Goal: Task Accomplishment & Management: Use online tool/utility

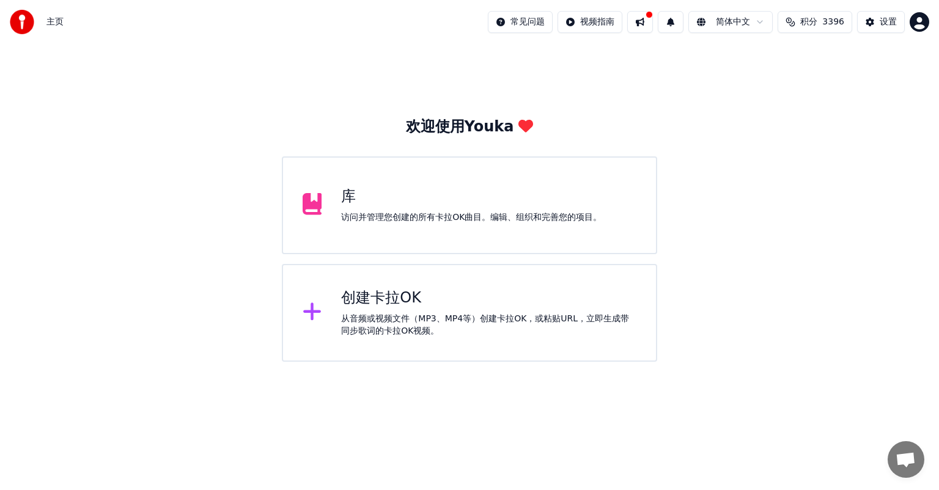
click at [415, 303] on div "创建卡拉OK" at bounding box center [488, 299] width 295 height 20
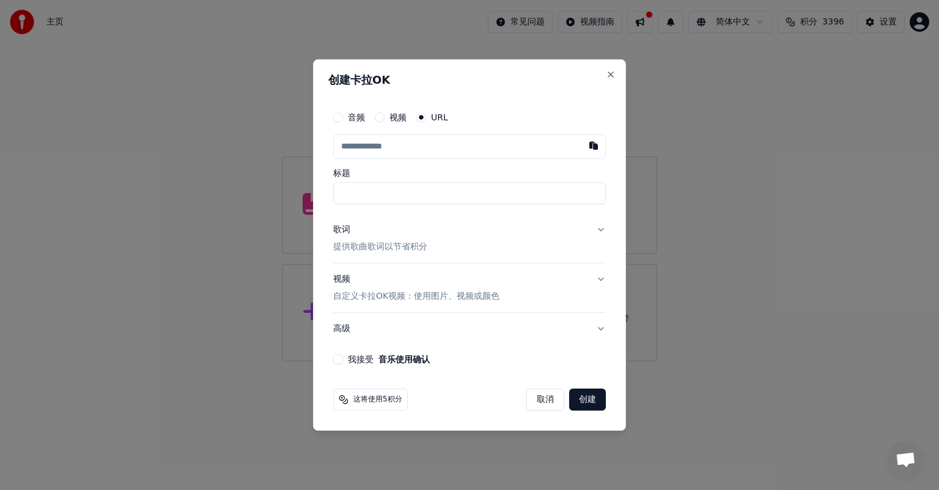
click at [596, 145] on button "button" at bounding box center [593, 145] width 24 height 22
type input "**********"
click at [346, 230] on div "歌词" at bounding box center [341, 230] width 17 height 12
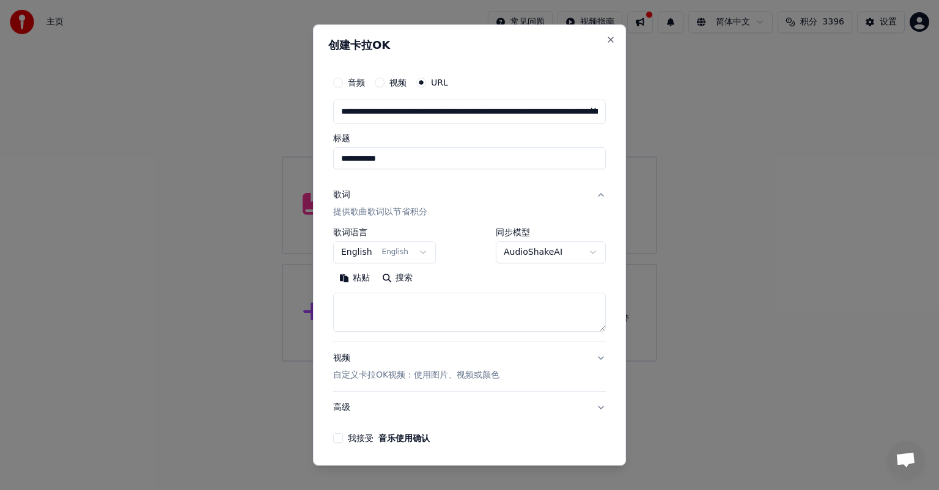
click at [345, 279] on button "粘贴" at bounding box center [354, 278] width 43 height 20
click at [337, 435] on button "我接受 音乐使用确认" at bounding box center [338, 438] width 10 height 10
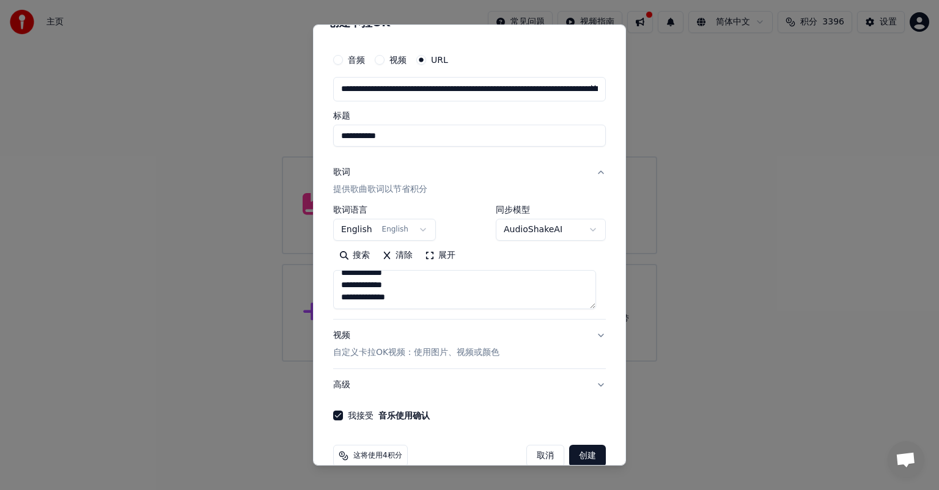
scroll to position [43, 0]
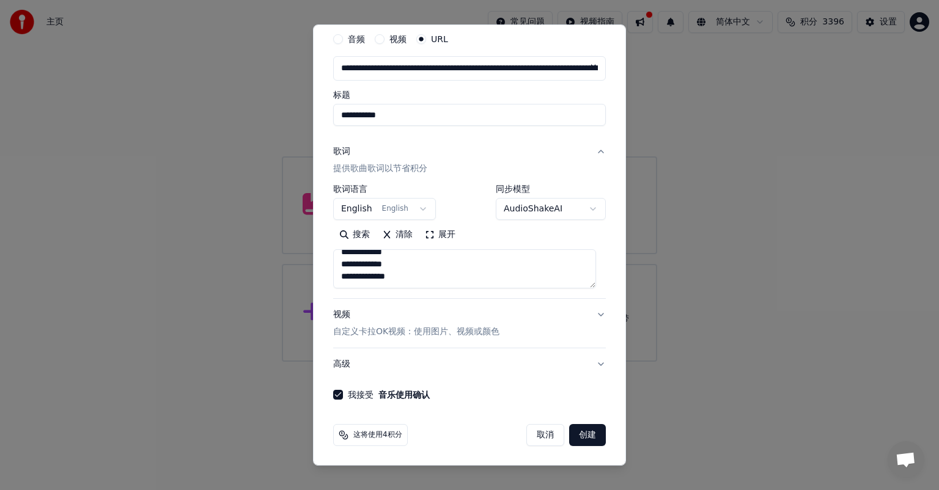
click at [577, 432] on button "创建" at bounding box center [587, 435] width 37 height 22
type textarea "**********"
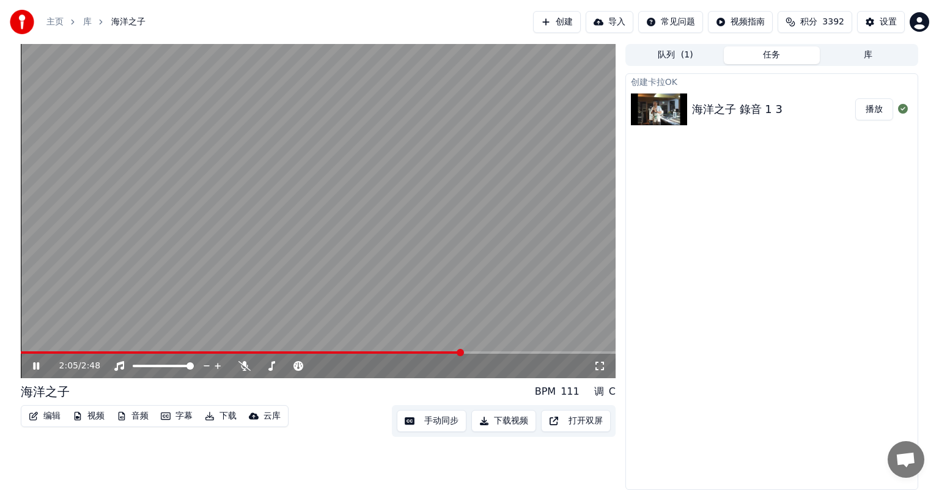
click at [35, 368] on icon at bounding box center [45, 366] width 29 height 10
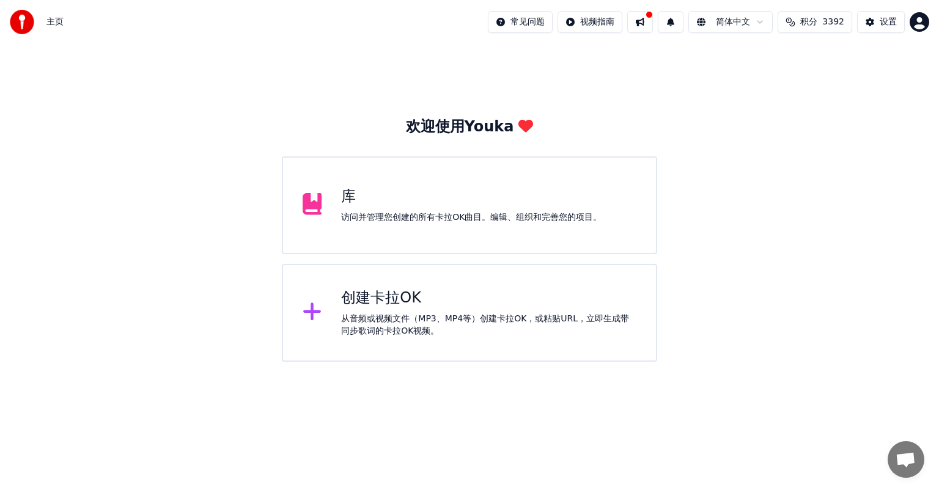
click at [362, 201] on div "库" at bounding box center [471, 197] width 260 height 20
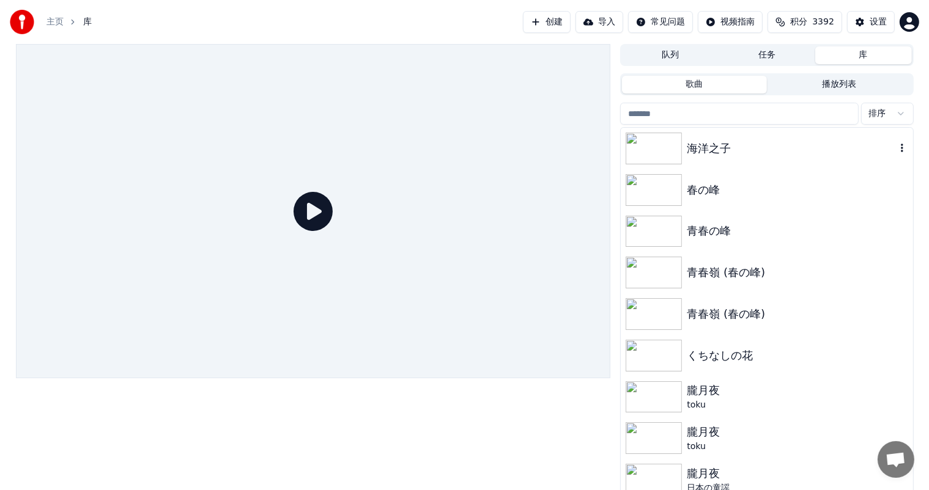
click at [692, 150] on div "海洋之子" at bounding box center [791, 148] width 208 height 17
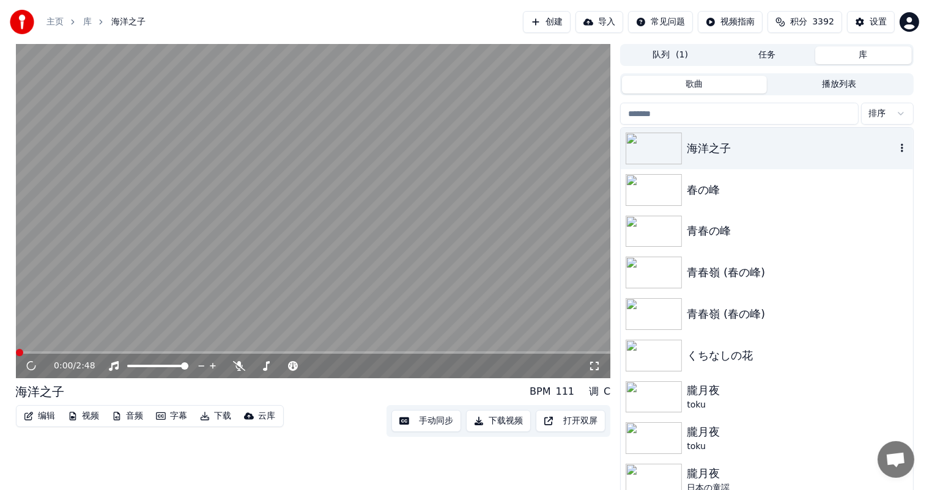
click at [692, 150] on div "海洋之子" at bounding box center [791, 148] width 208 height 17
click at [142, 350] on video at bounding box center [313, 211] width 595 height 334
click at [27, 362] on icon at bounding box center [40, 366] width 29 height 10
